Goal: Information Seeking & Learning: Check status

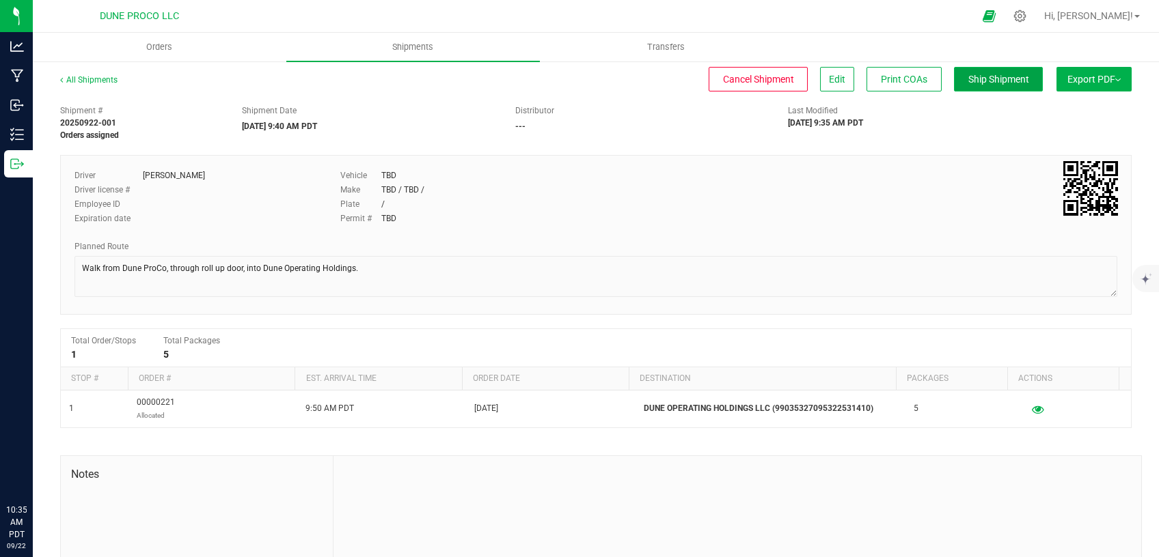
click at [954, 75] on button "Ship Shipment" at bounding box center [998, 79] width 89 height 25
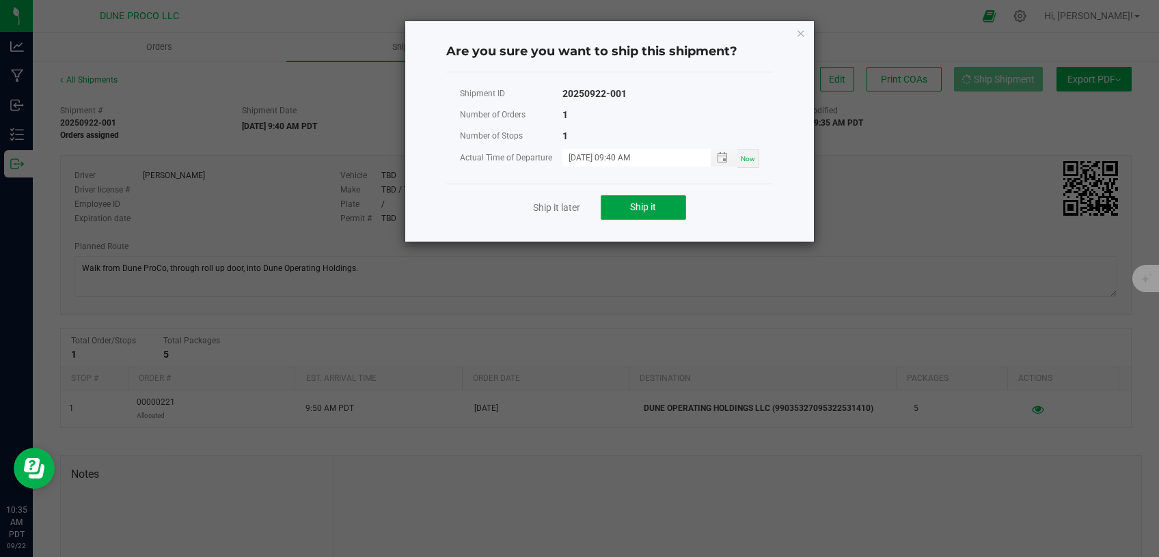
click at [625, 206] on button "Ship it" at bounding box center [642, 207] width 85 height 25
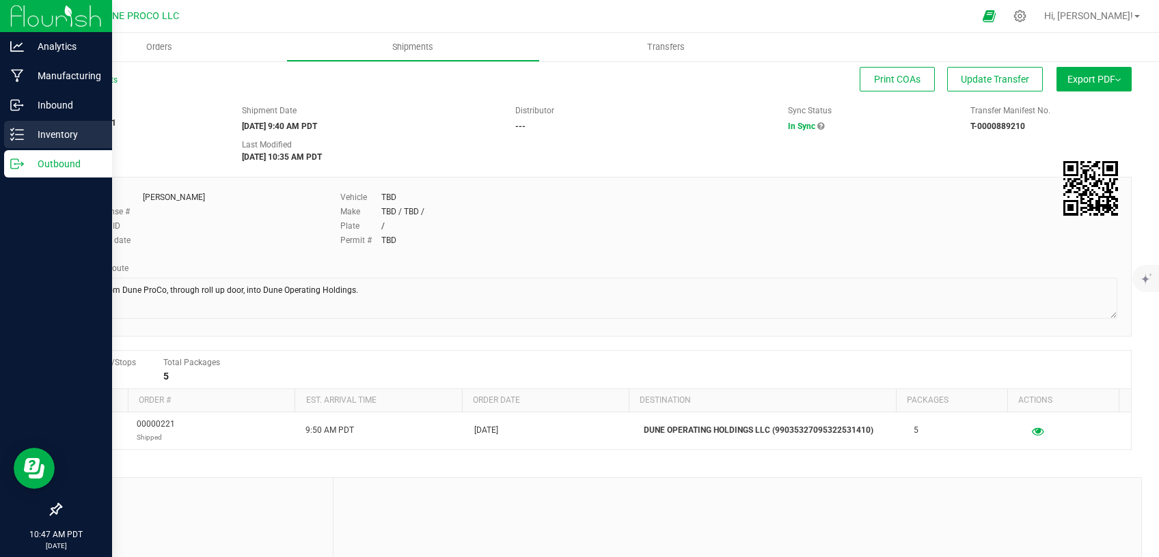
click at [32, 132] on p "Inventory" at bounding box center [65, 134] width 82 height 16
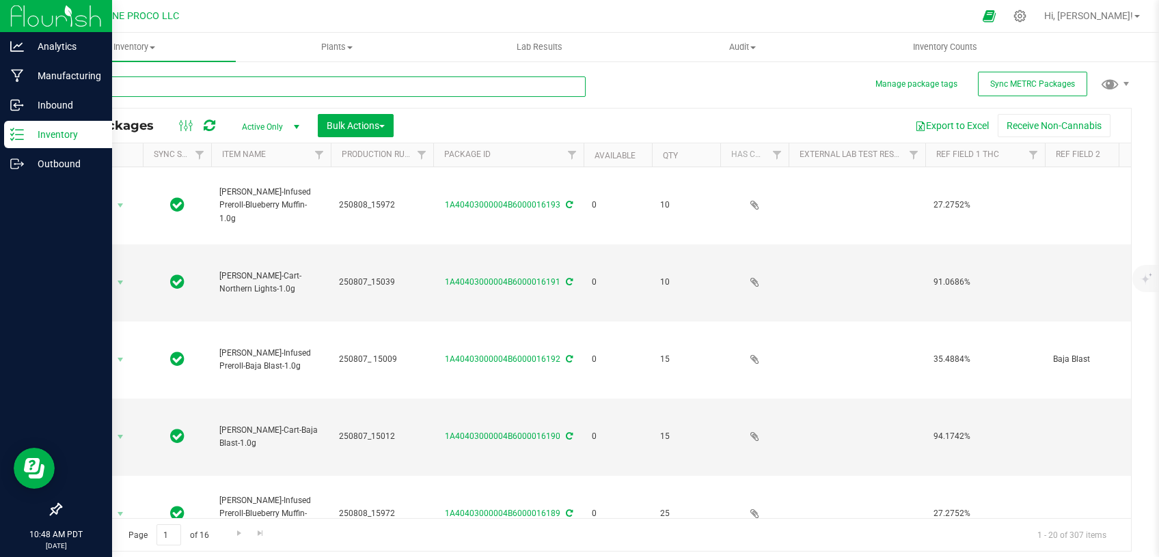
click at [253, 86] on input "text" at bounding box center [322, 87] width 525 height 20
type input "[DATE]"
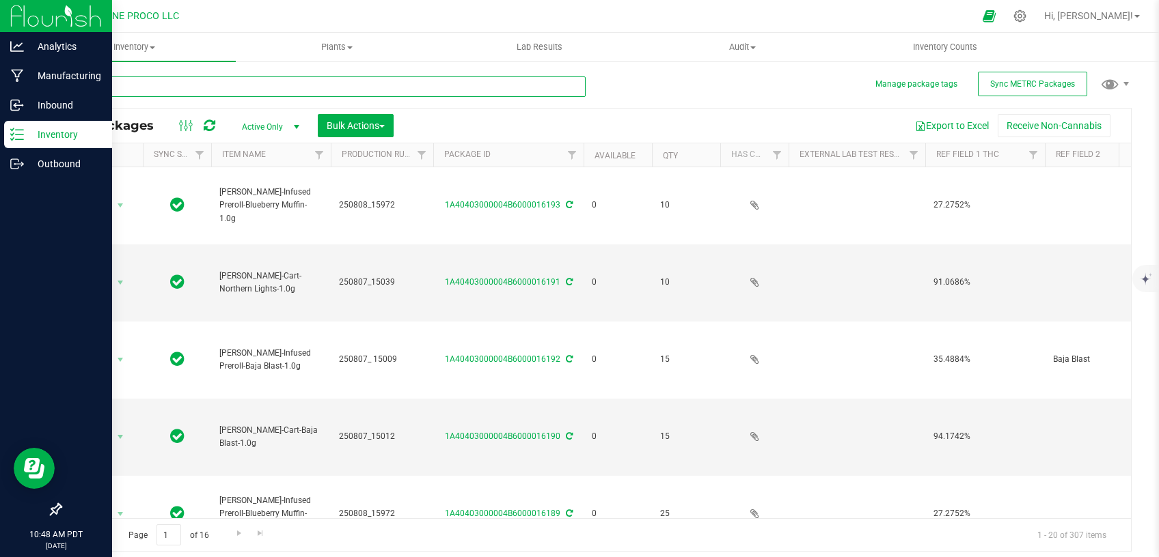
type input "[DATE]"
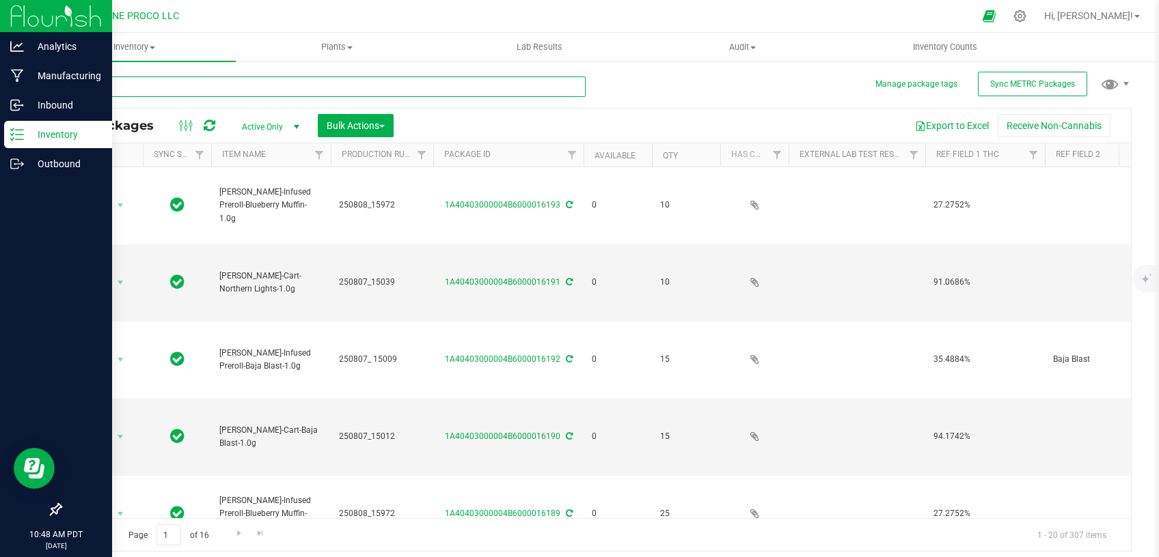
type input "[DATE]"
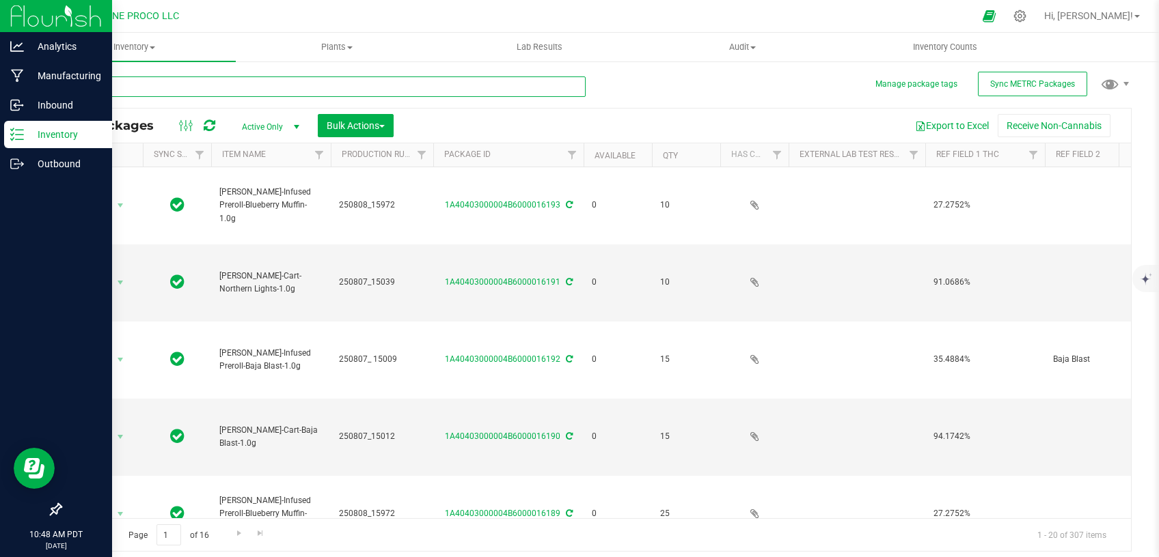
type input "[DATE]"
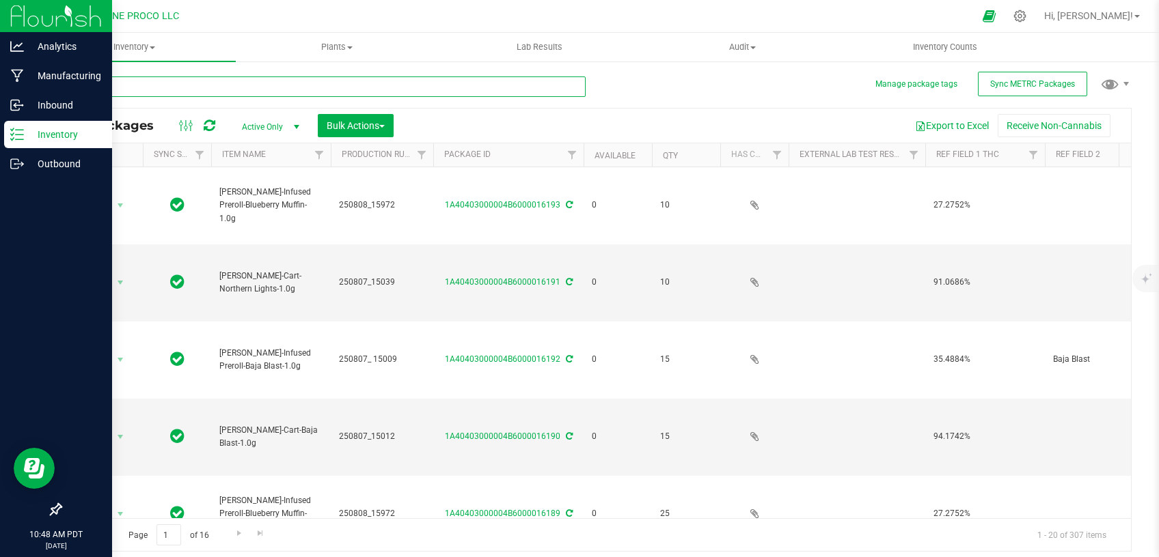
type input "[DATE]"
click at [281, 127] on span "Active Only" at bounding box center [267, 126] width 75 height 19
click at [243, 214] on li "All" at bounding box center [267, 210] width 74 height 20
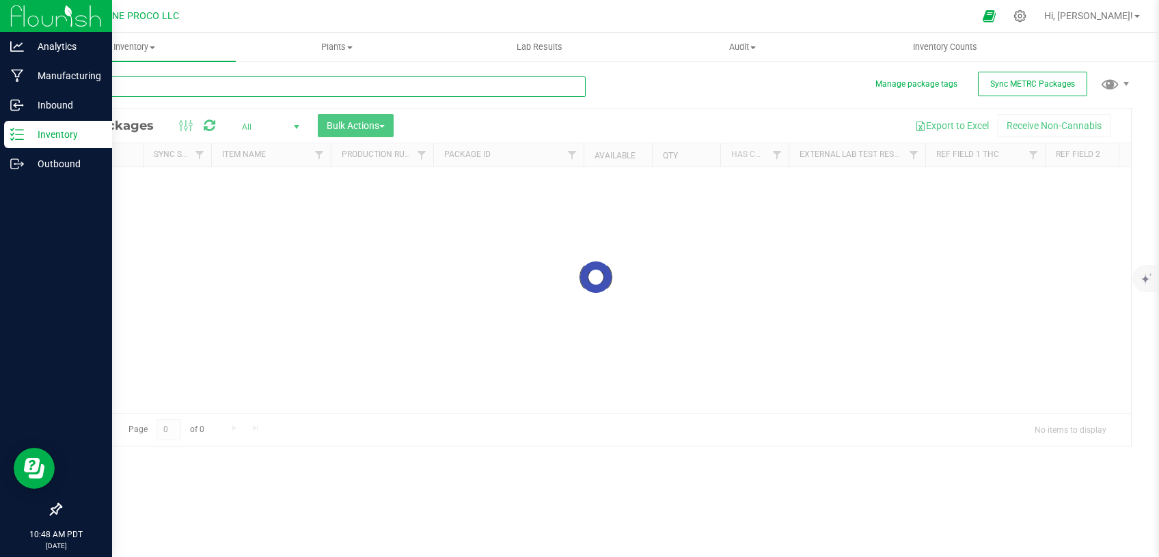
click at [247, 91] on input "text" at bounding box center [322, 87] width 525 height 20
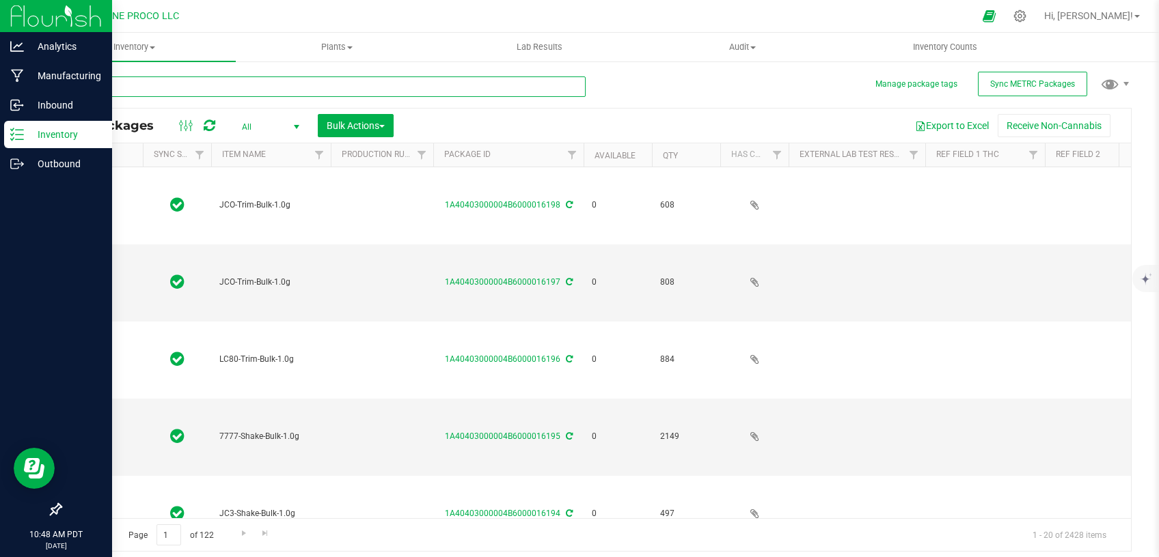
type input "1"
type input "[DATE]"
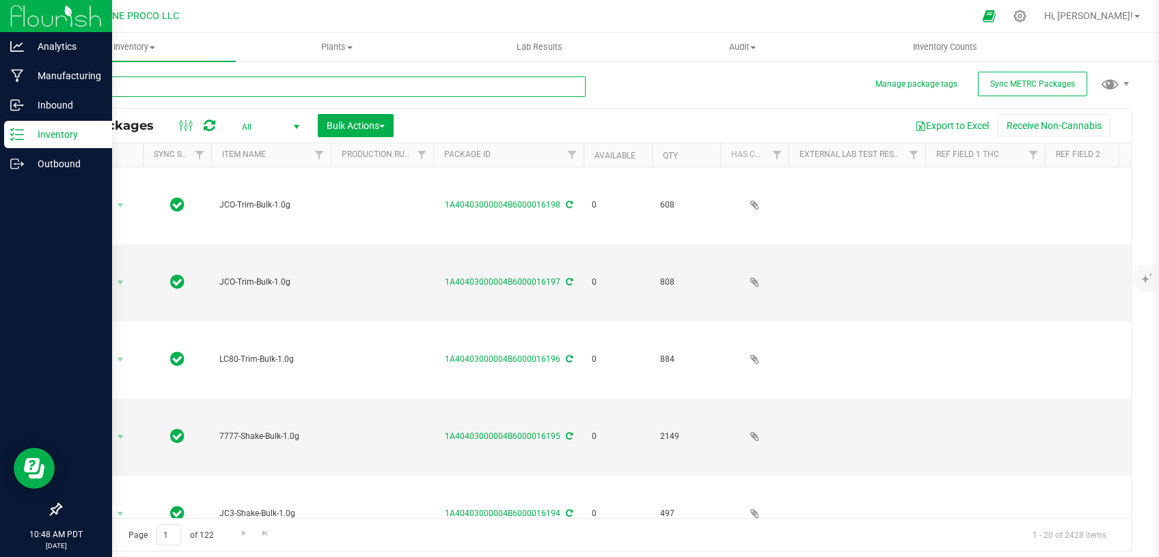
type input "[DATE]"
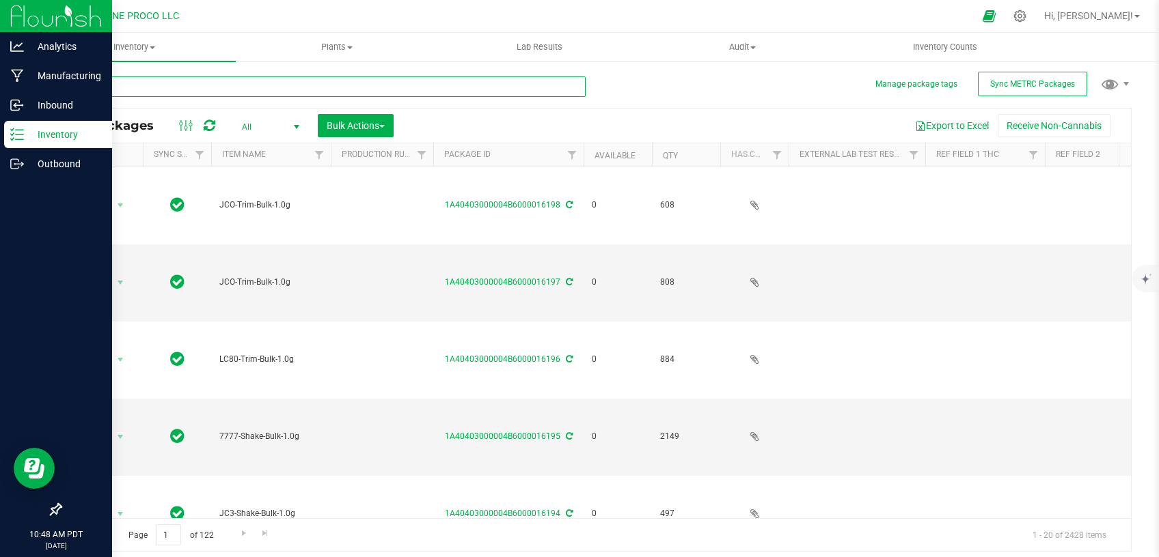
type input "[DATE]"
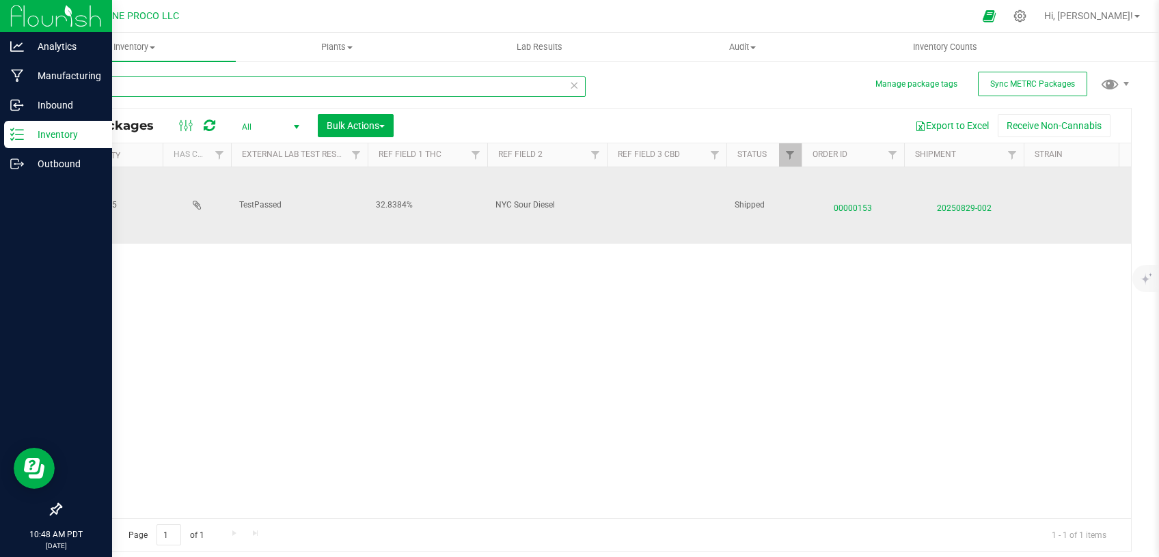
scroll to position [0, 659]
type input "12731"
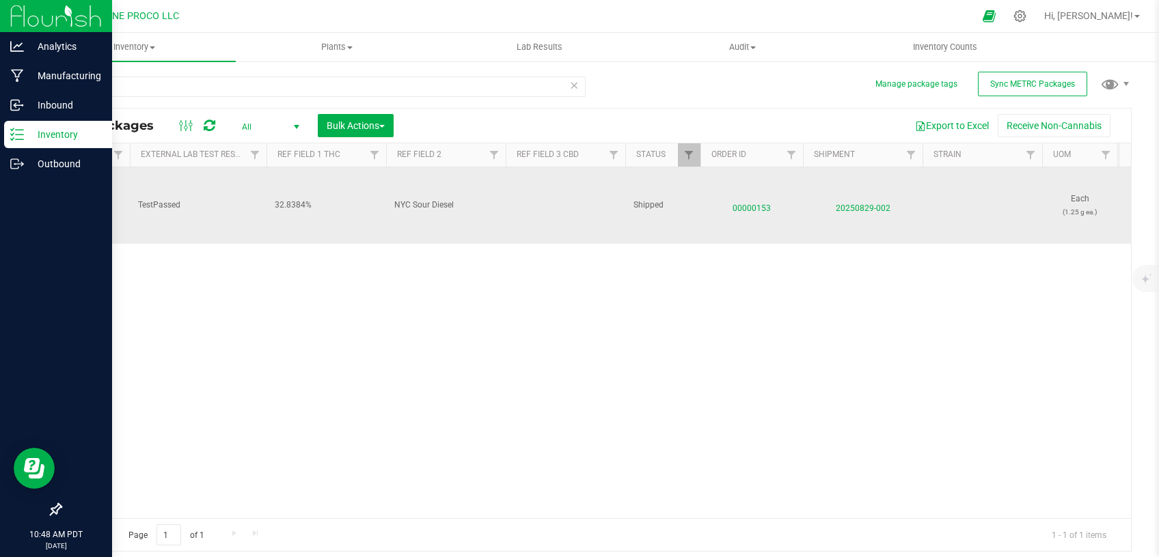
click at [755, 195] on span "00000153" at bounding box center [751, 205] width 86 height 20
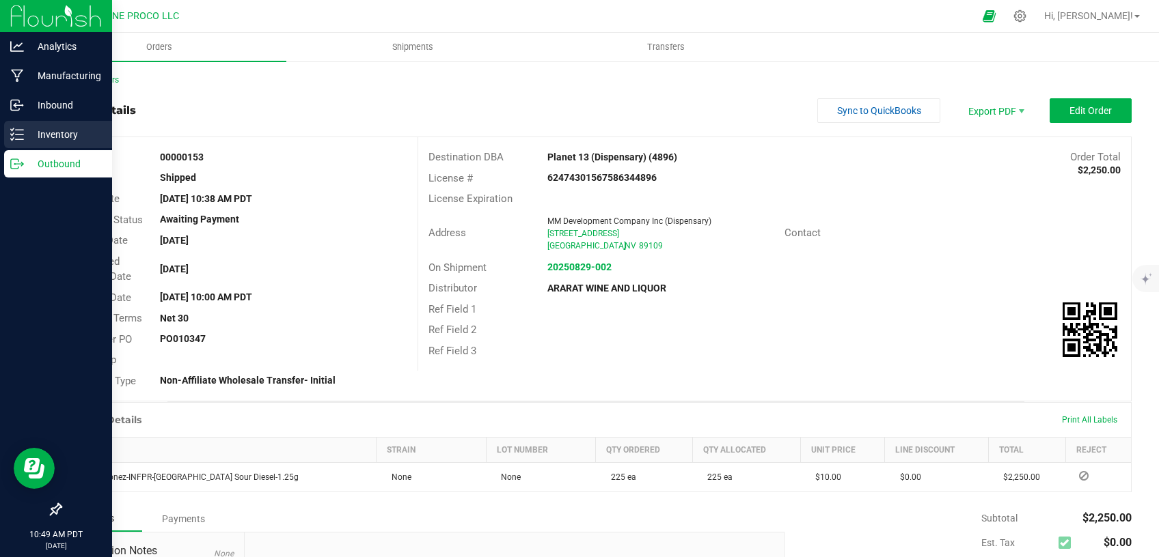
click at [31, 131] on p "Inventory" at bounding box center [65, 134] width 82 height 16
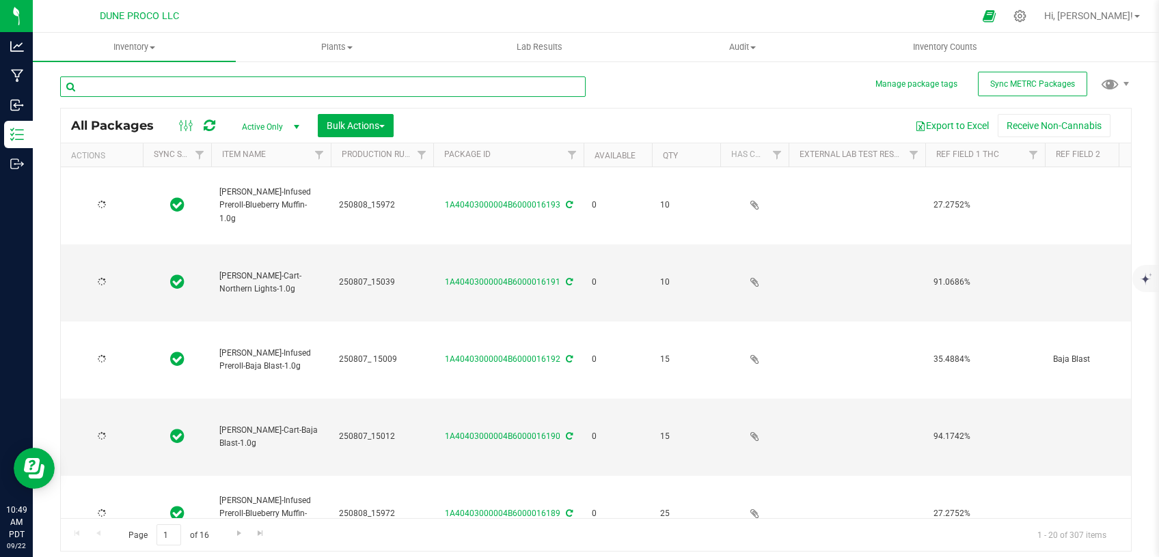
click at [347, 87] on input "text" at bounding box center [322, 87] width 525 height 20
type input "[DATE]"
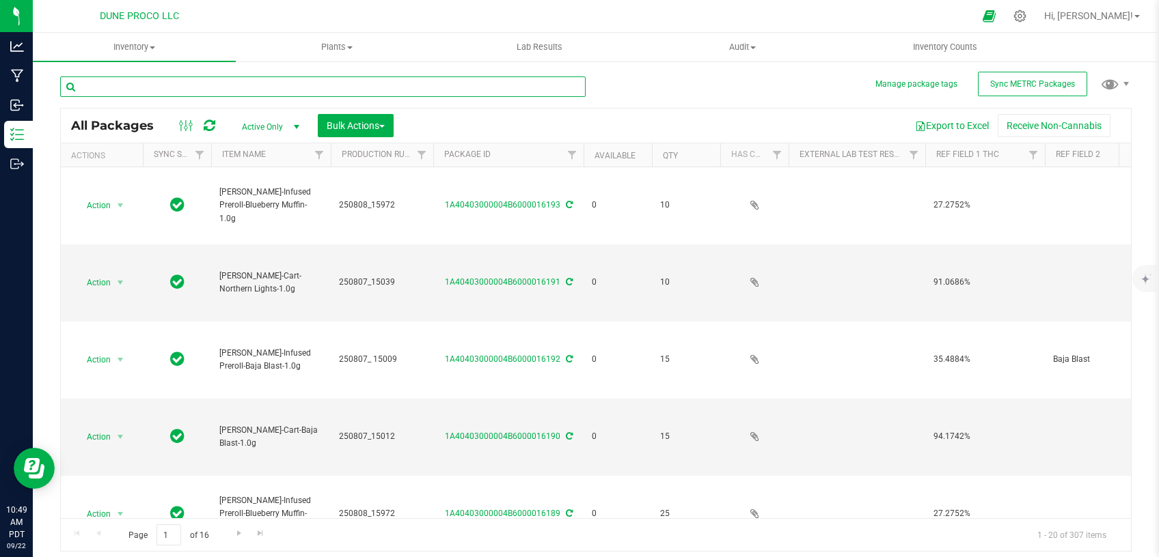
type input "[DATE]"
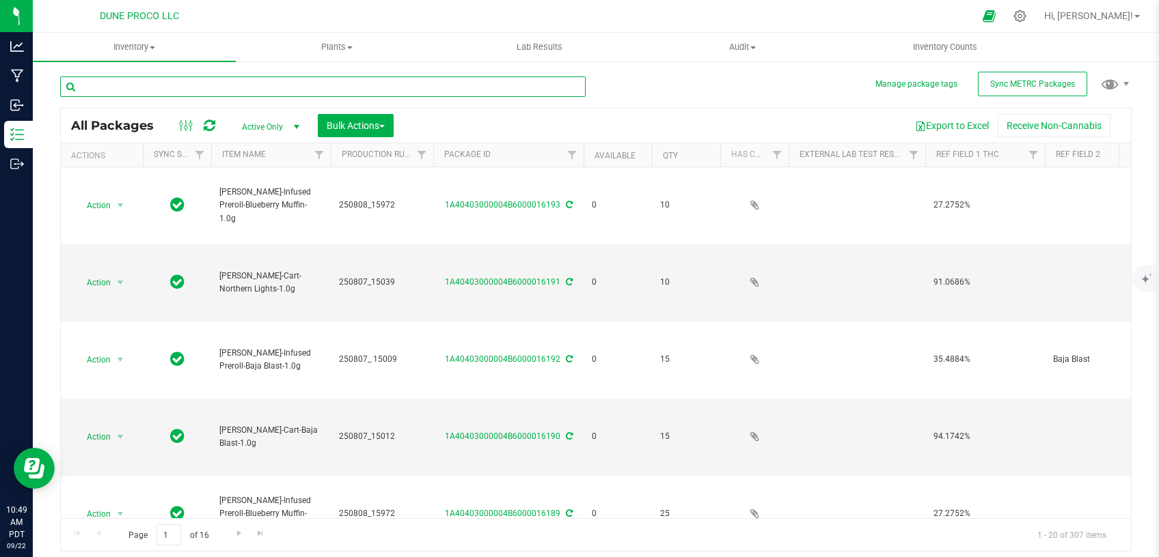
type input "[DATE]"
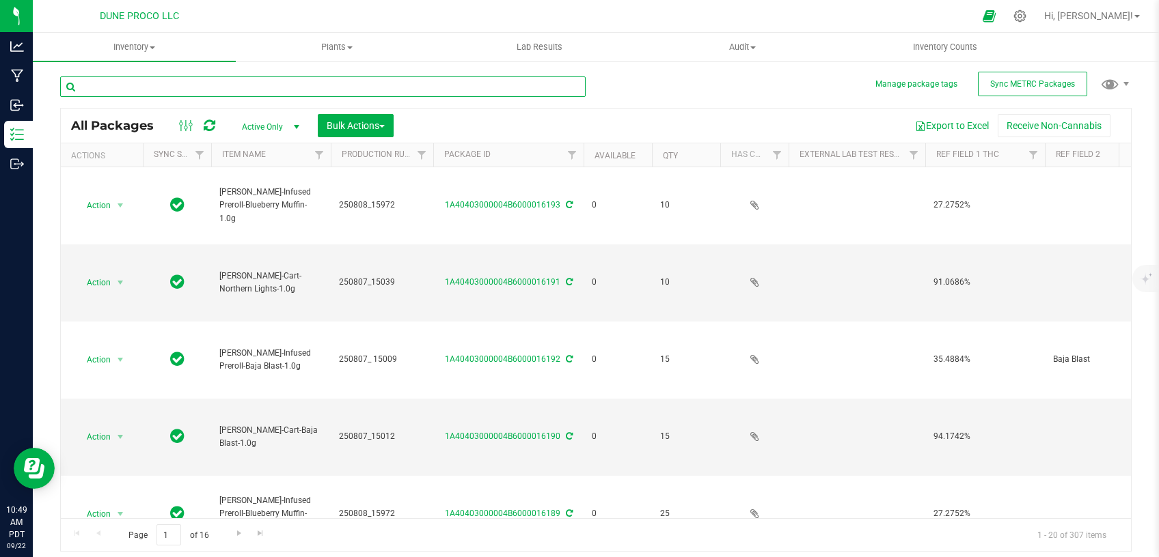
type input "[DATE]"
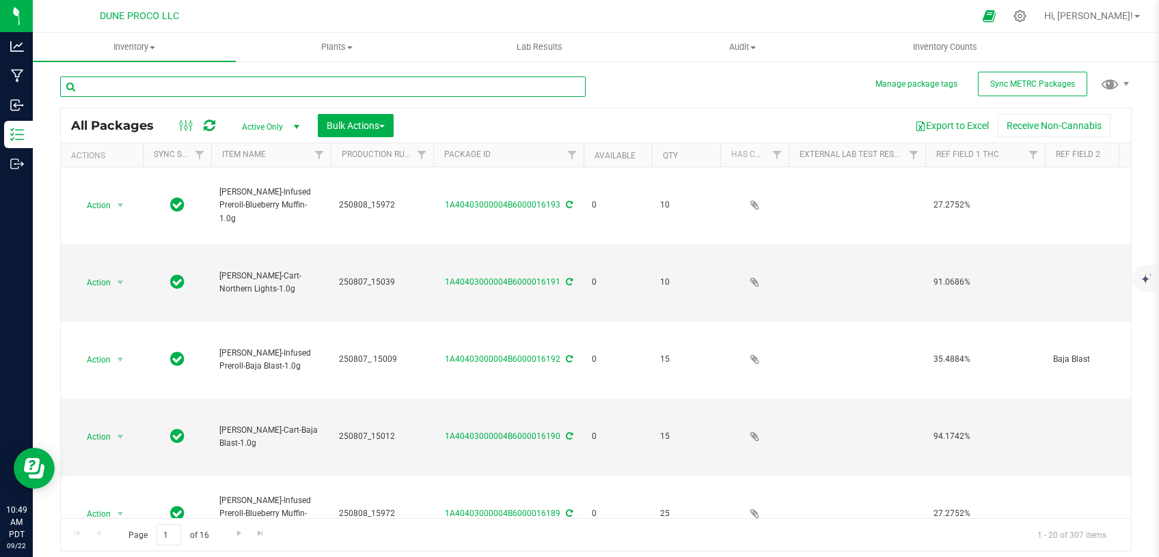
type input "[DATE]"
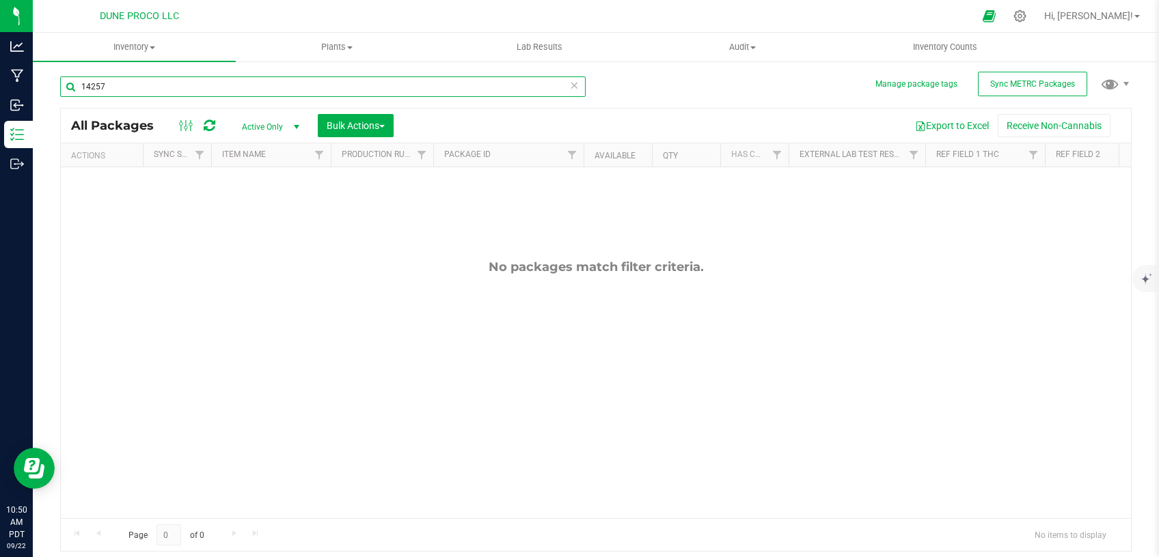
type input "14257"
click at [277, 123] on span "Active Only" at bounding box center [267, 126] width 75 height 19
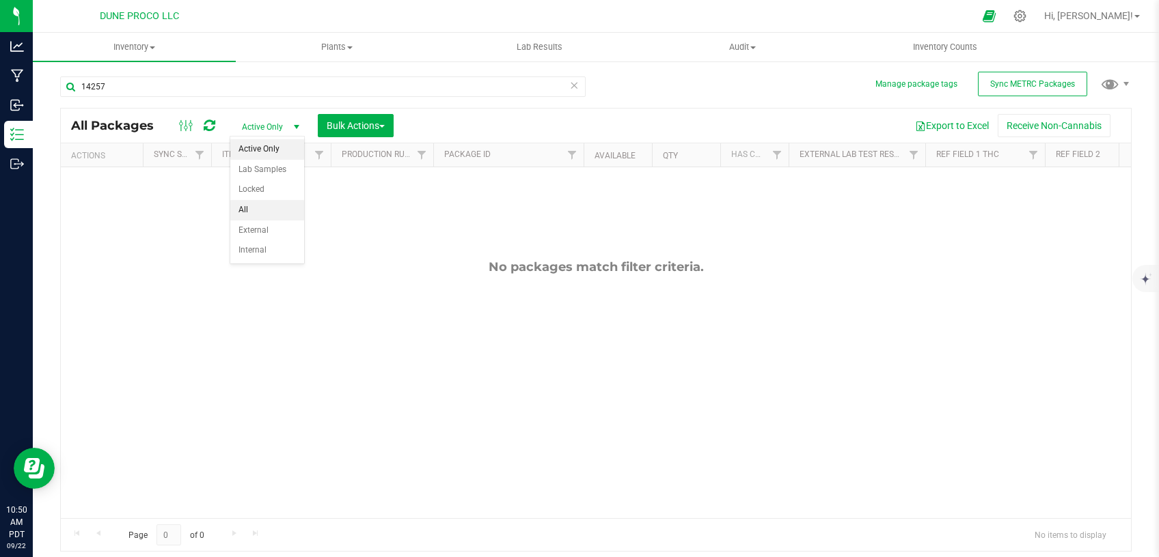
click at [275, 208] on li "All" at bounding box center [267, 210] width 74 height 20
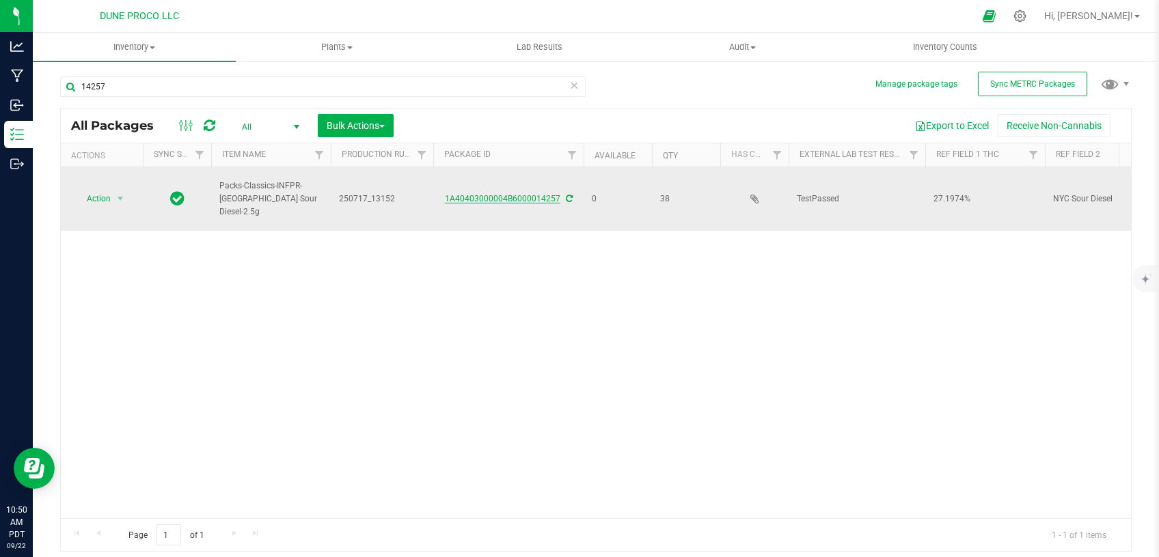
click at [536, 202] on link "1A40403000004B6000014257" at bounding box center [502, 199] width 115 height 10
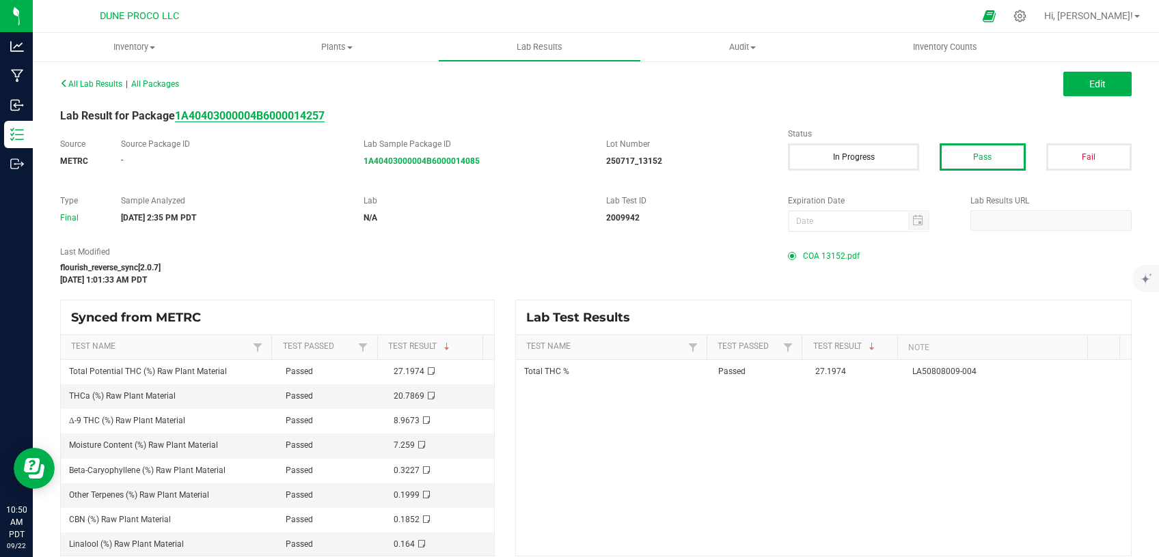
click at [260, 113] on strong "1A40403000004B6000014257" at bounding box center [250, 115] width 150 height 13
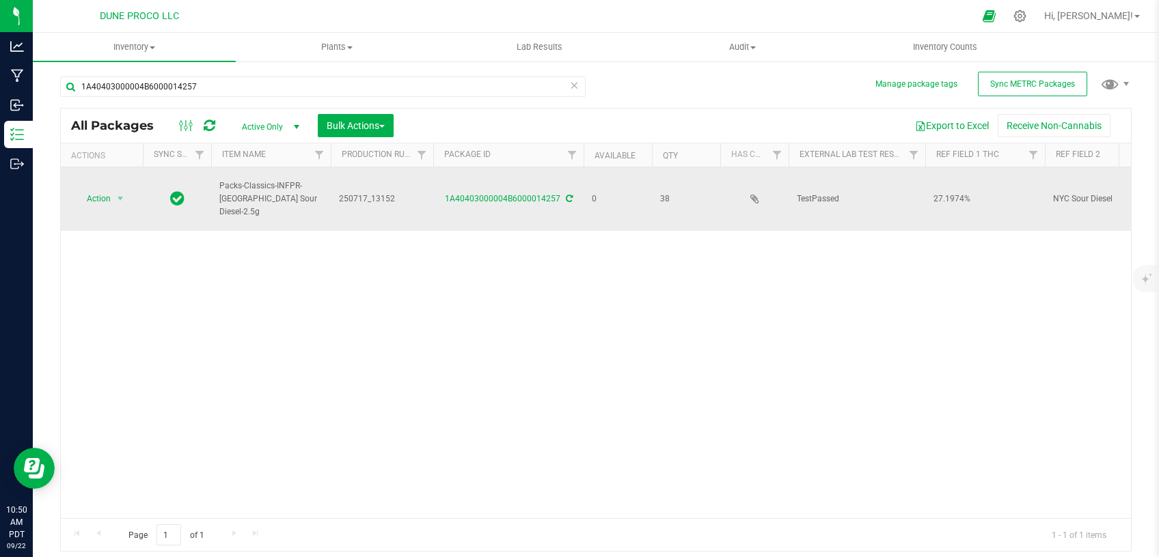
click at [380, 198] on span "250717_13152" at bounding box center [382, 199] width 86 height 13
drag, startPoint x: 396, startPoint y: 198, endPoint x: 287, endPoint y: 209, distance: 109.8
click at [330, 209] on input "250717_13152" at bounding box center [379, 199] width 98 height 21
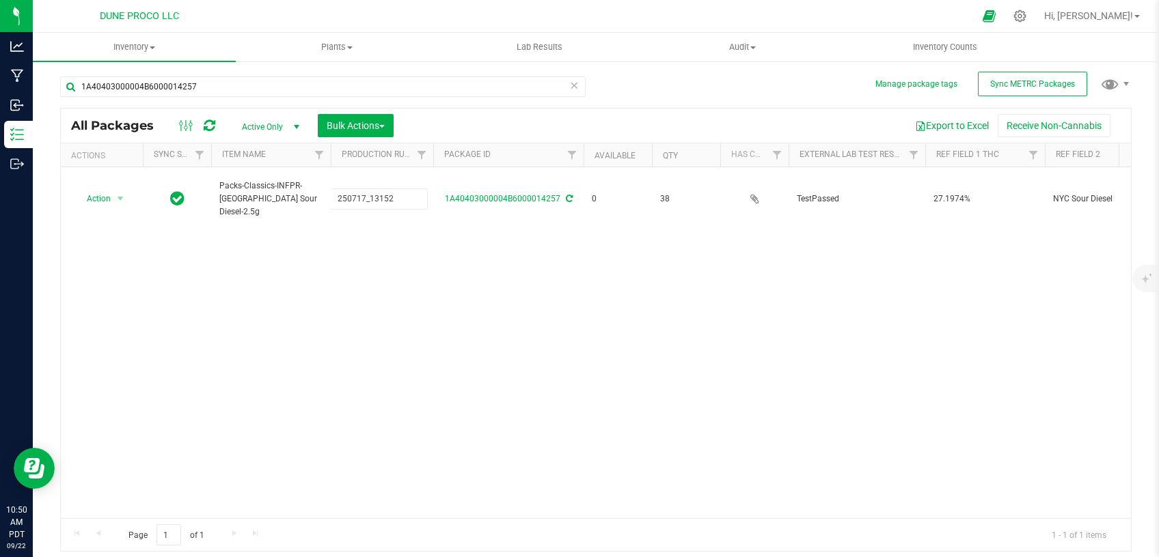
click at [382, 321] on div "Action Action Edit attributes Global inventory Locate package Package audit log…" at bounding box center [596, 342] width 1070 height 351
drag, startPoint x: 206, startPoint y: 87, endPoint x: 33, endPoint y: 86, distance: 172.1
click at [60, 86] on input "1A40403000004B6000014257" at bounding box center [322, 87] width 525 height 20
paste input "250717_13152"
type input "250717_13152"
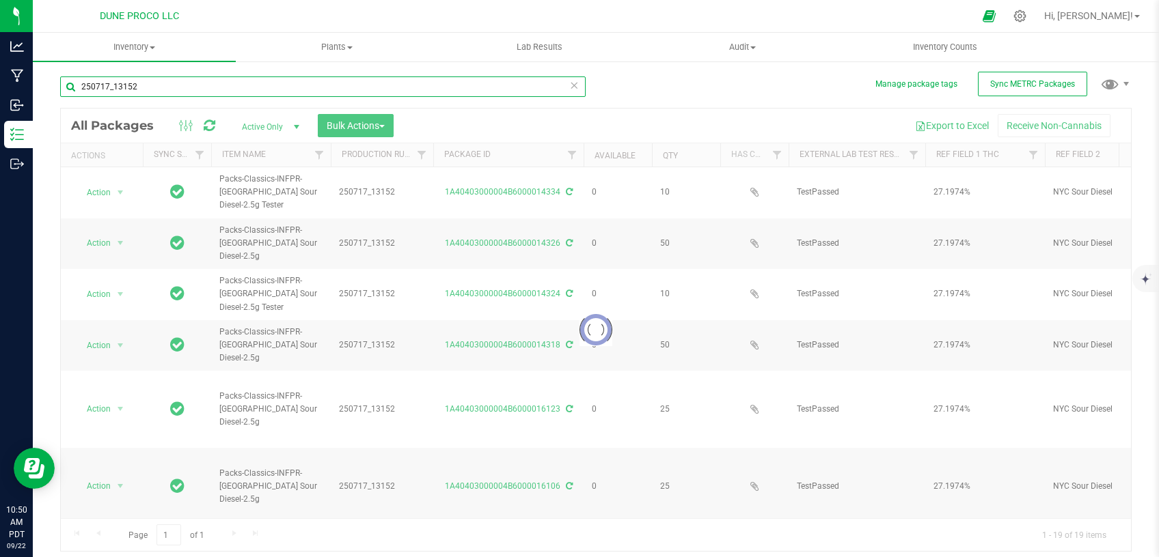
type input "[DATE]"
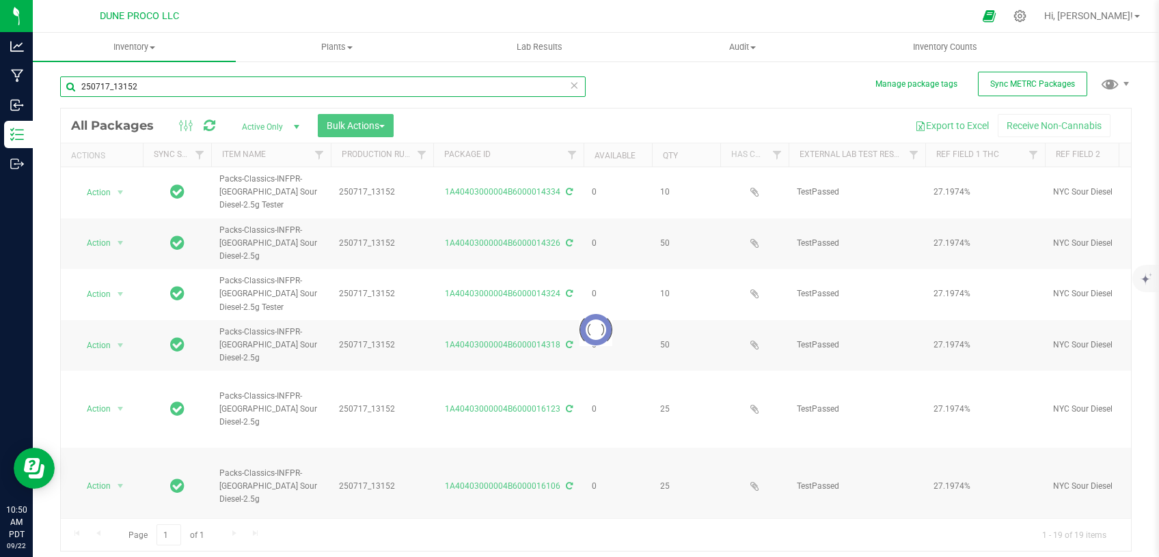
type input "[DATE]"
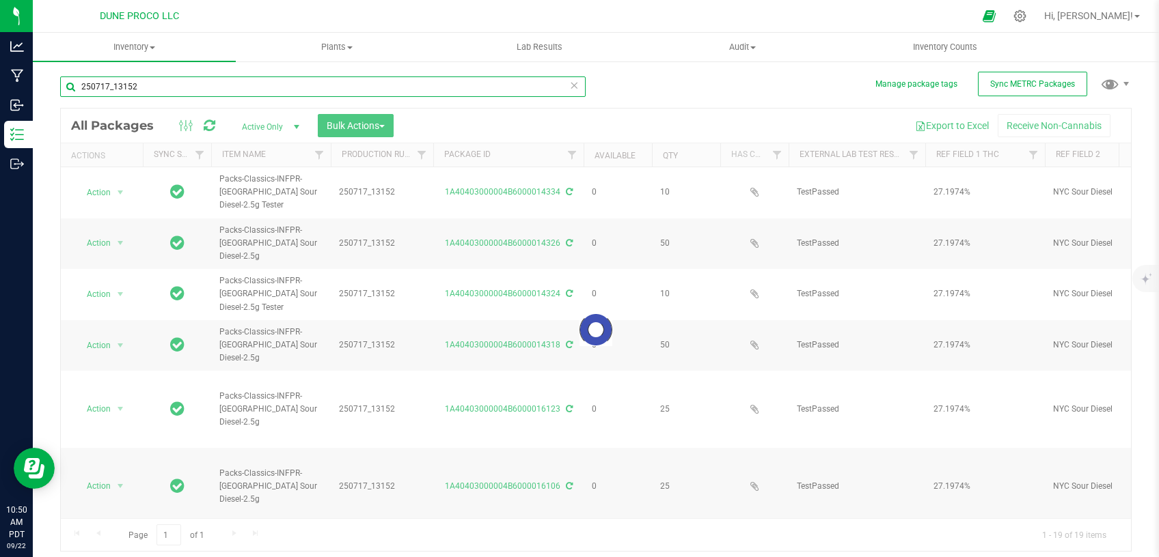
type input "[DATE]"
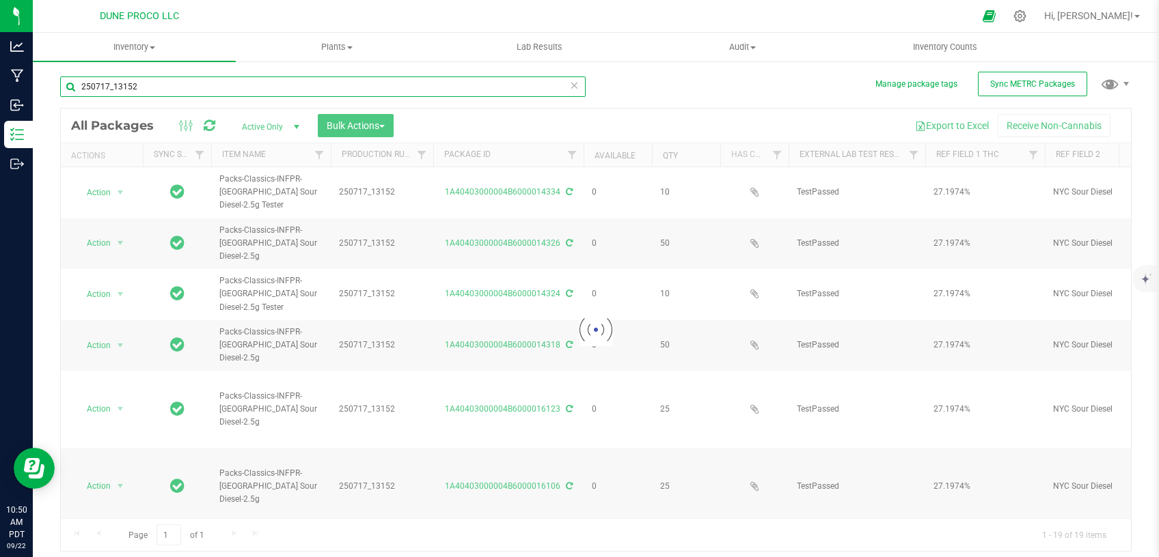
type input "[DATE]"
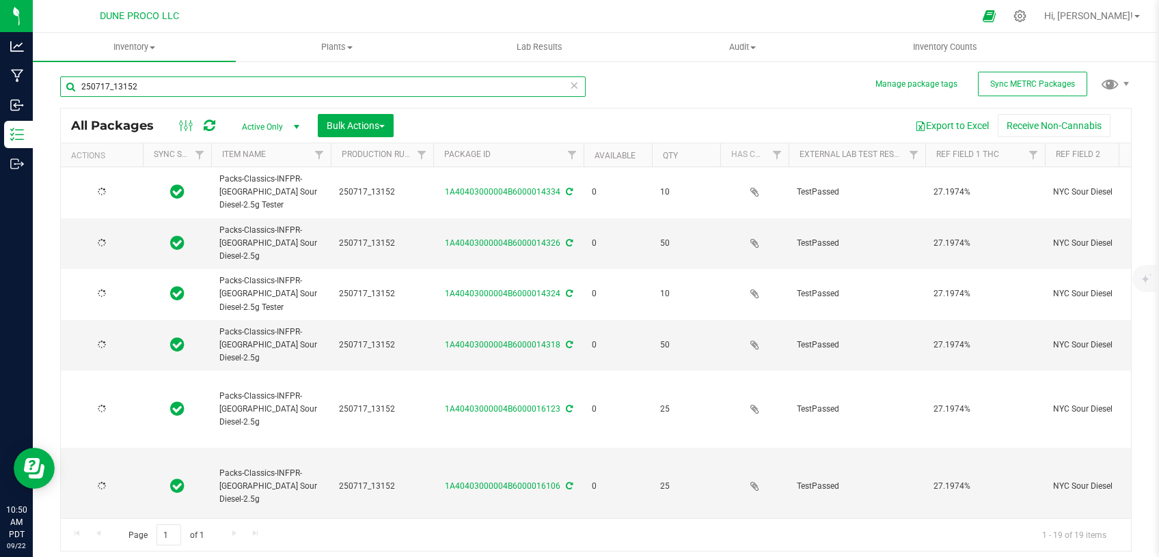
type input "250717_13152"
type input "[DATE]"
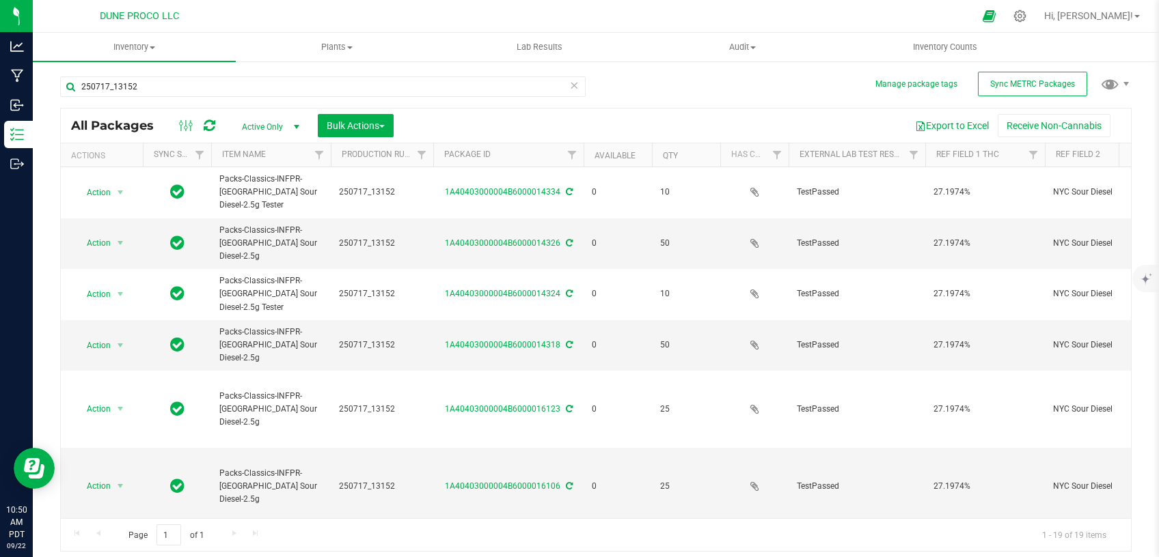
type input "[DATE]"
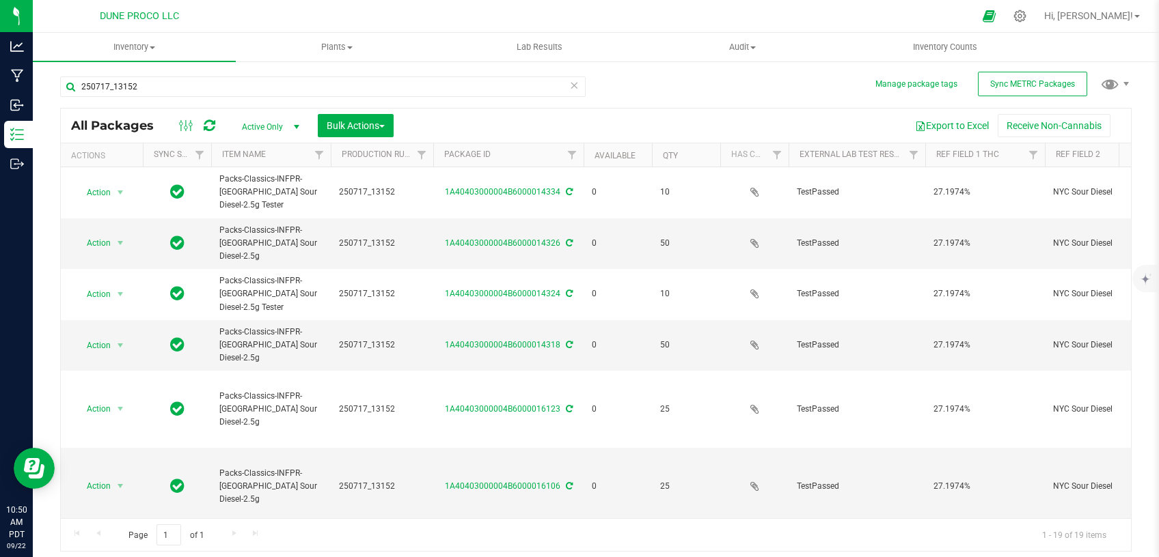
type input "[DATE]"
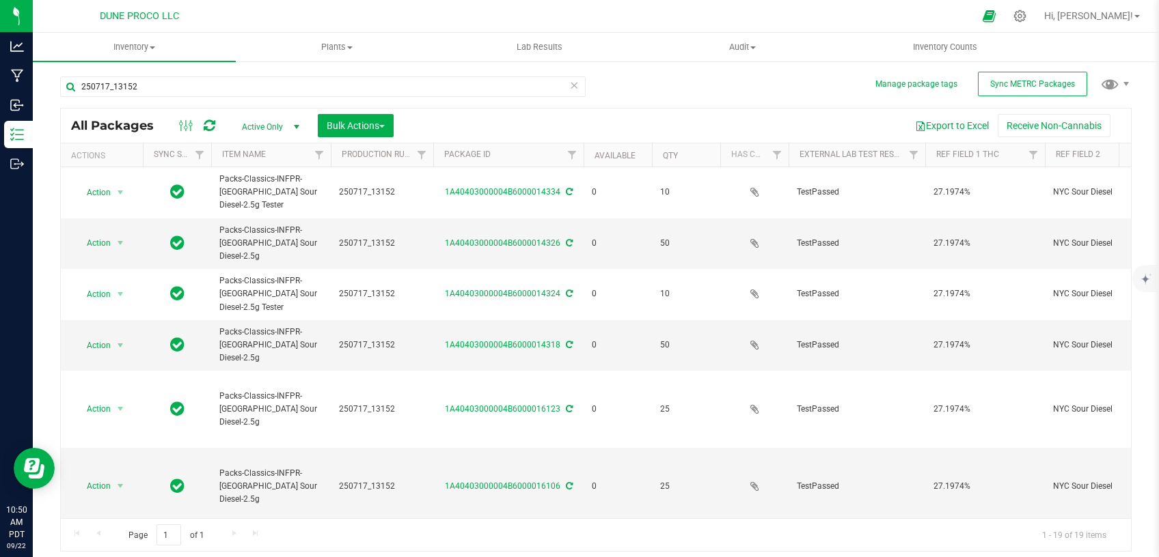
type input "[DATE]"
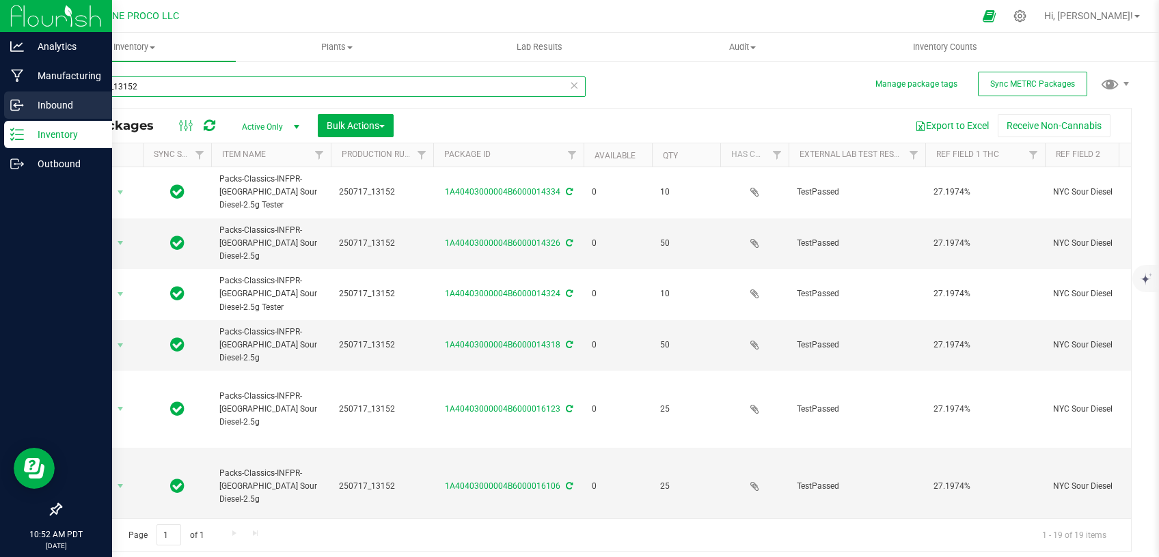
drag, startPoint x: 175, startPoint y: 89, endPoint x: 17, endPoint y: 93, distance: 157.9
click at [60, 92] on input "250717_13152" at bounding box center [322, 87] width 525 height 20
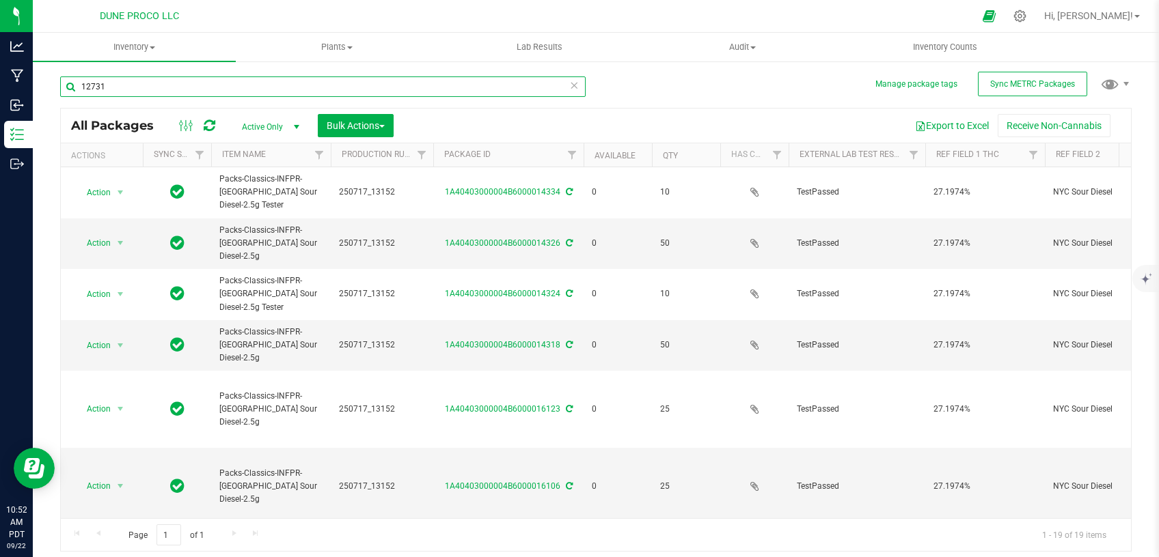
type input "12731"
click at [277, 122] on span "Active Only" at bounding box center [267, 126] width 75 height 19
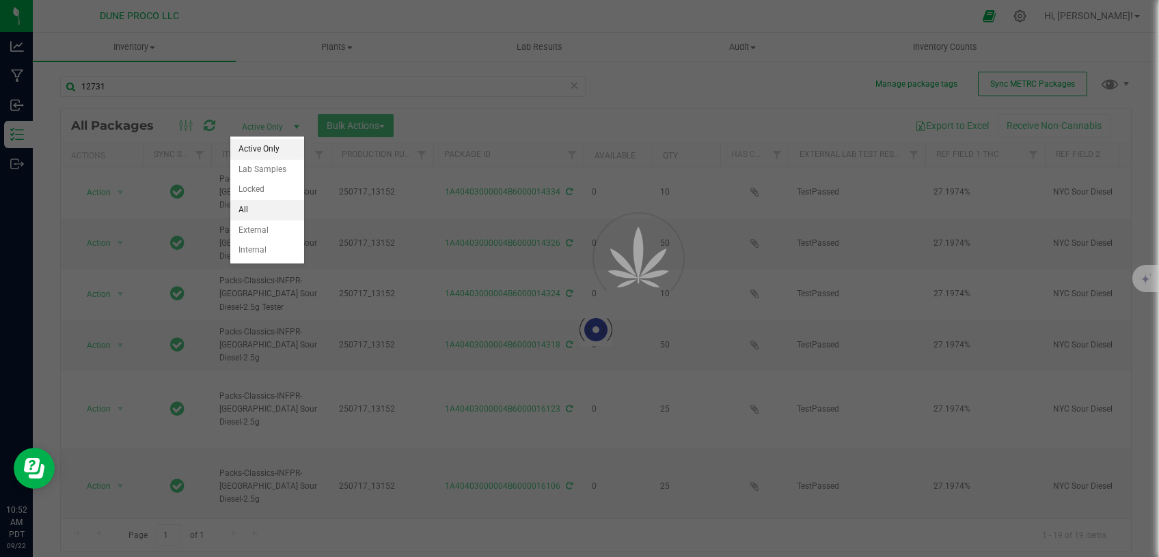
click at [245, 211] on li "All" at bounding box center [267, 210] width 74 height 20
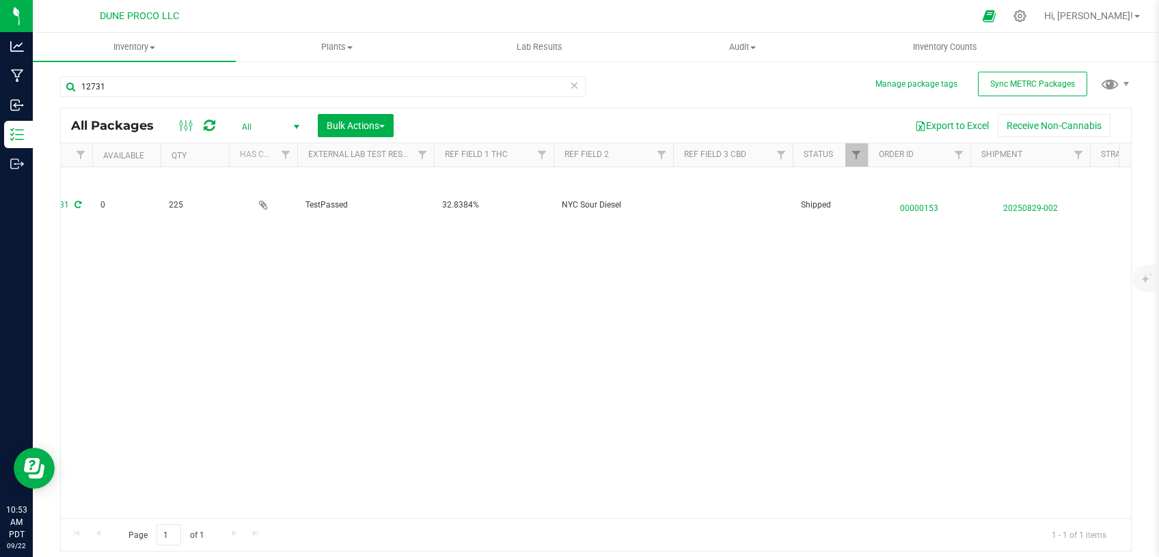
scroll to position [0, 507]
